Goal: Transaction & Acquisition: Subscribe to service/newsletter

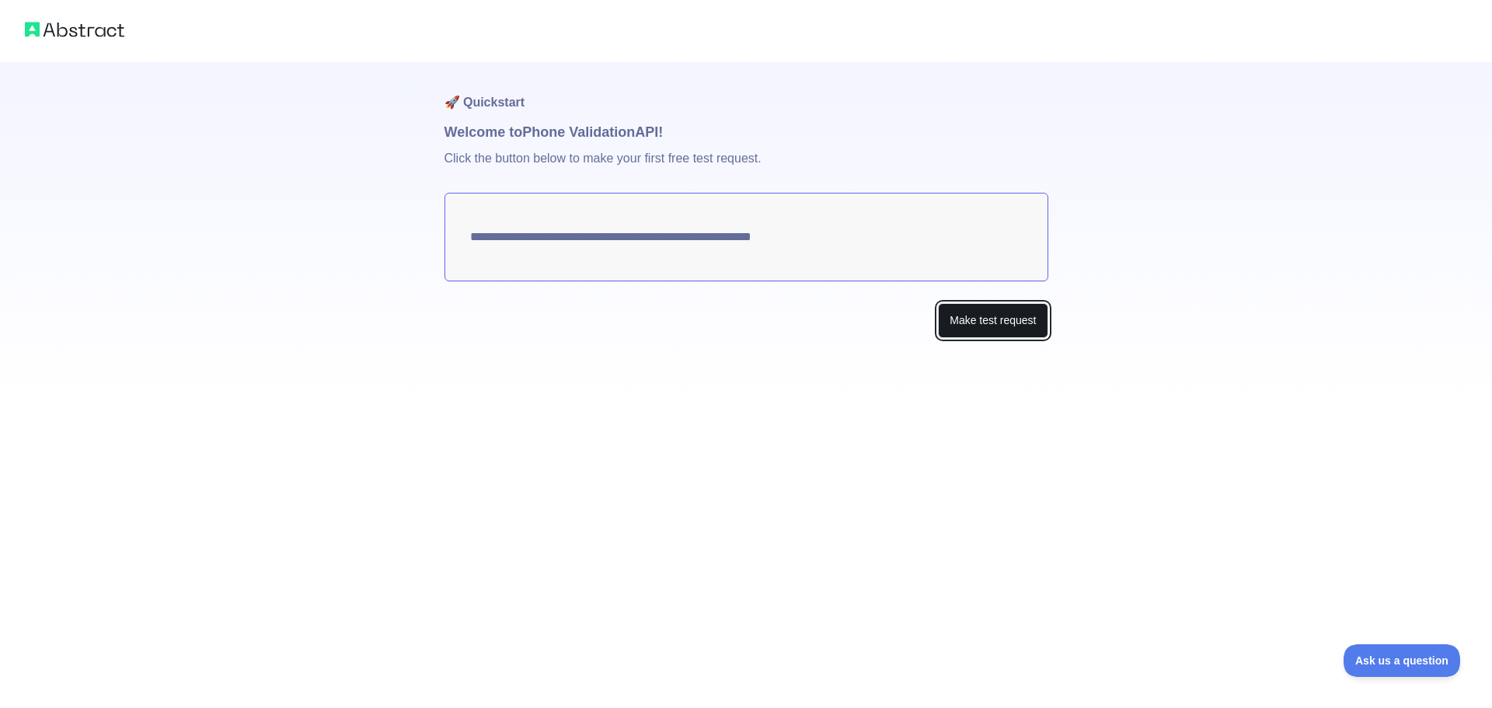
click at [994, 329] on button "Make test request" at bounding box center [993, 320] width 110 height 35
click at [994, 321] on button "Make test request" at bounding box center [993, 320] width 110 height 35
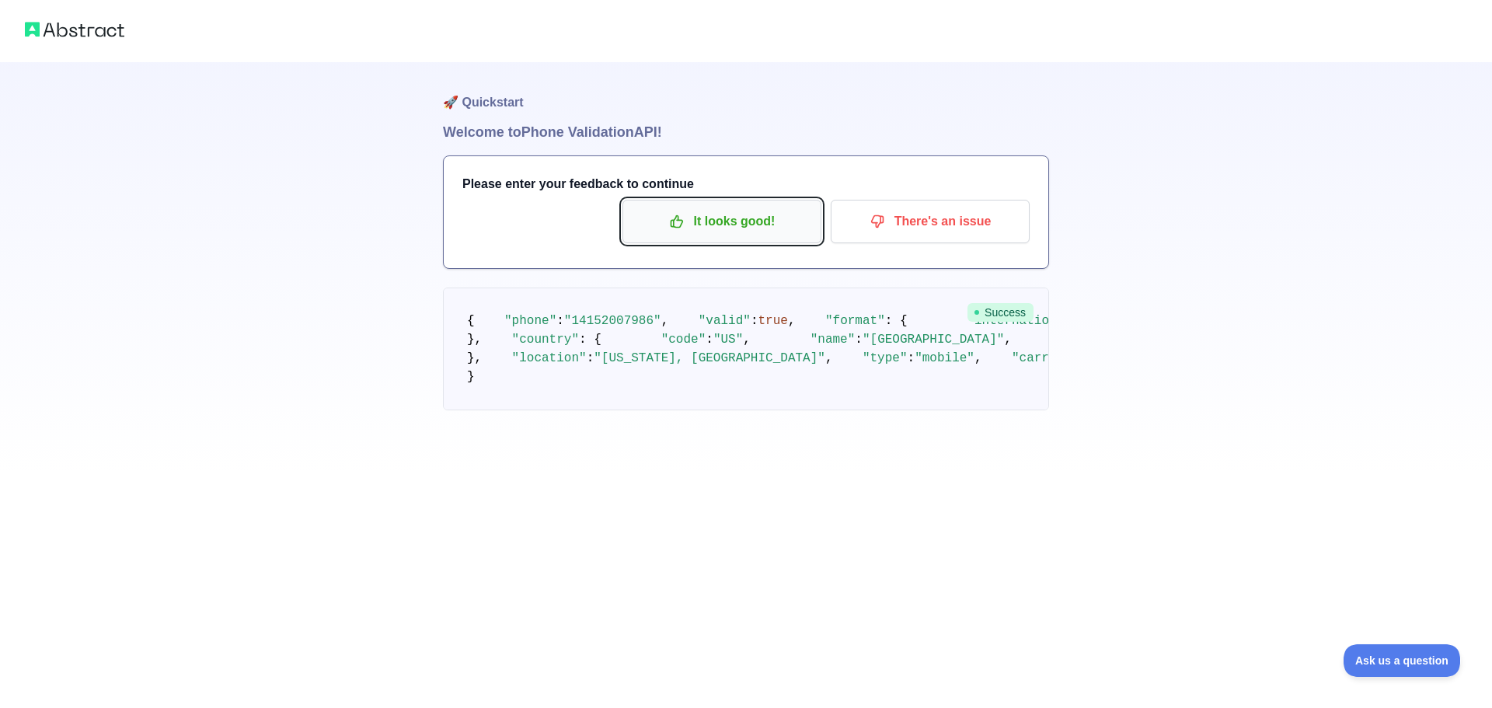
click at [688, 217] on p "It looks good!" at bounding box center [722, 221] width 176 height 26
